Goal: Task Accomplishment & Management: Complete application form

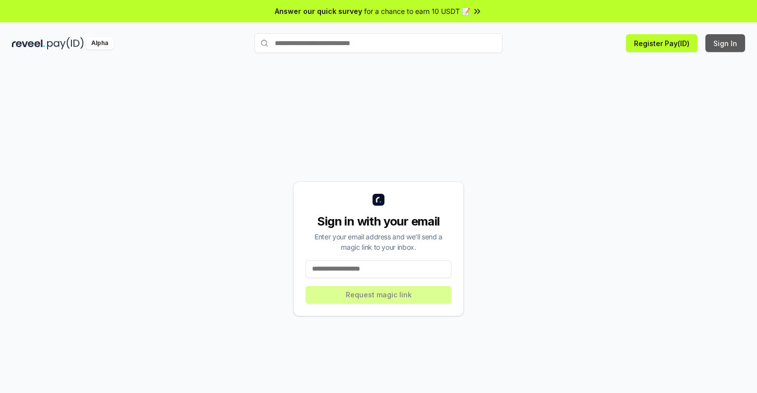
click at [726, 43] on button "Sign In" at bounding box center [725, 43] width 40 height 18
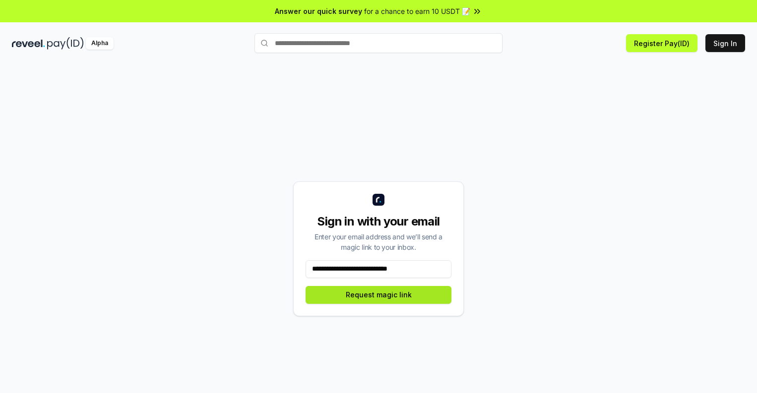
type input "**********"
click at [378, 295] on button "Request magic link" at bounding box center [379, 295] width 146 height 18
